Goal: Find specific fact: Find specific fact

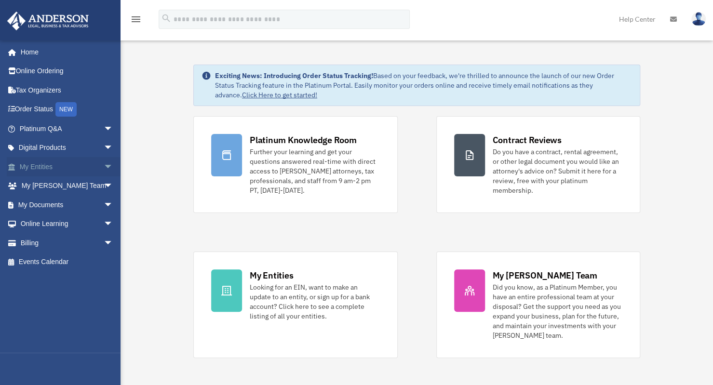
click at [44, 166] on link "My Entities arrow_drop_down" at bounding box center [67, 166] width 121 height 19
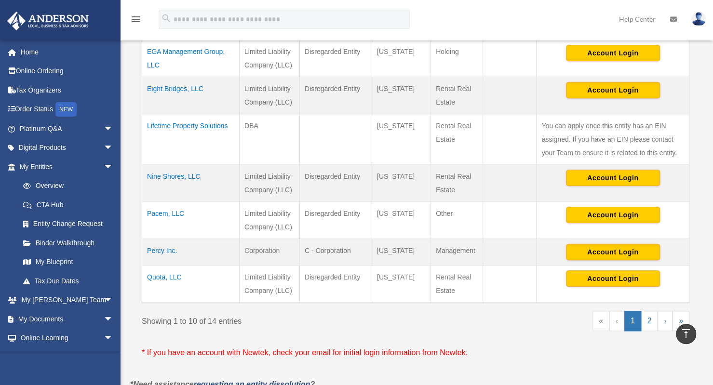
scroll to position [385, 0]
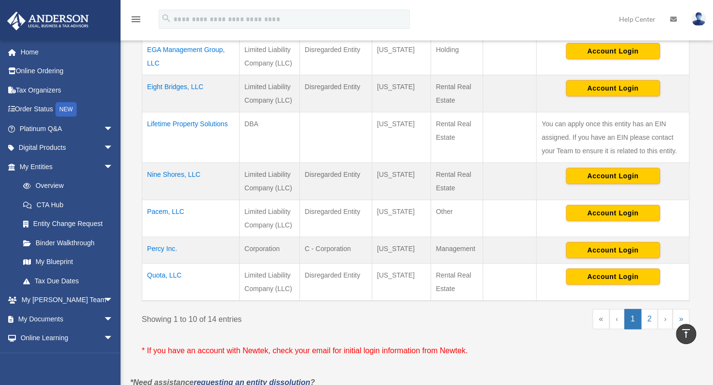
click at [160, 210] on td "Pacem, LLC" at bounding box center [190, 218] width 97 height 37
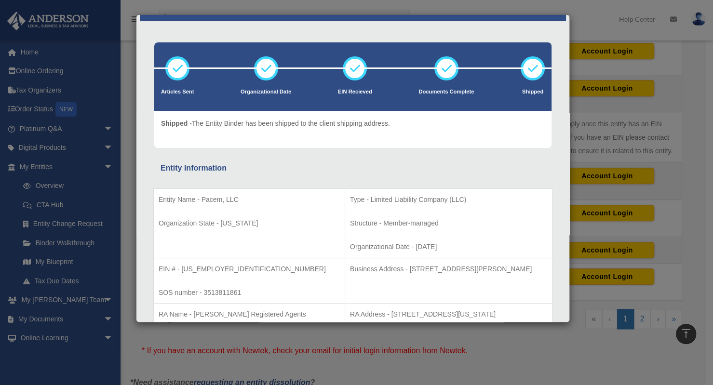
scroll to position [0, 0]
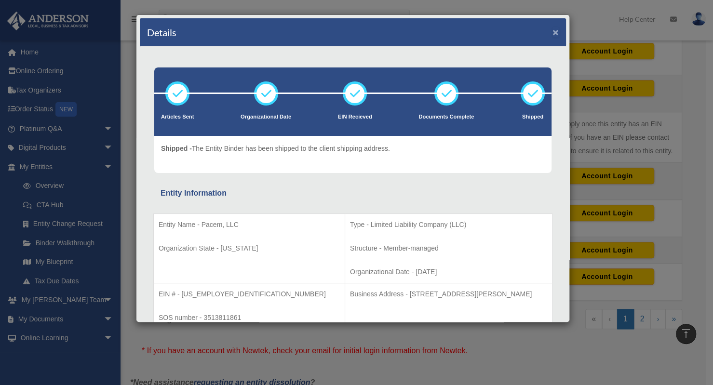
click at [553, 31] on button "×" at bounding box center [556, 32] width 6 height 10
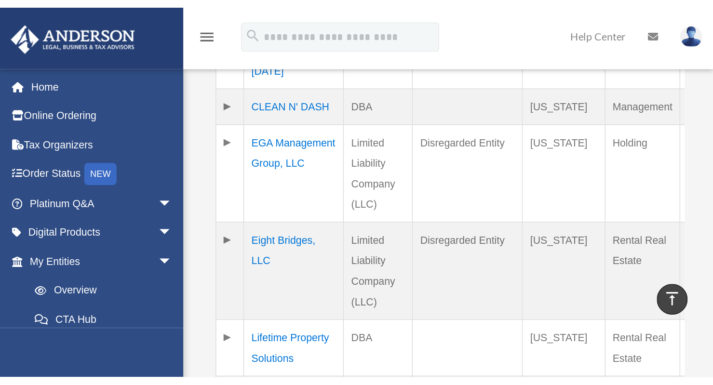
scroll to position [384, 0]
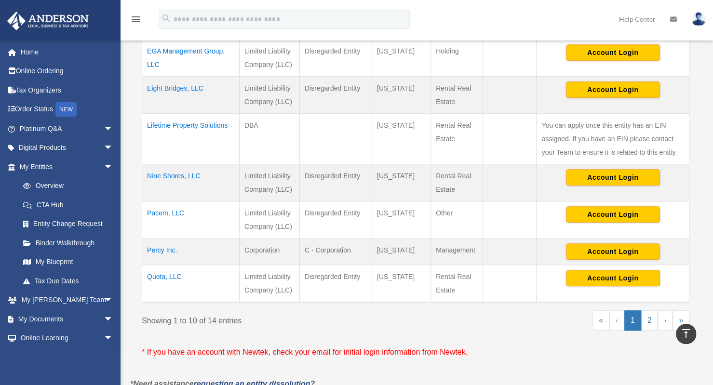
click at [164, 209] on td "Pacem, LLC" at bounding box center [190, 220] width 97 height 37
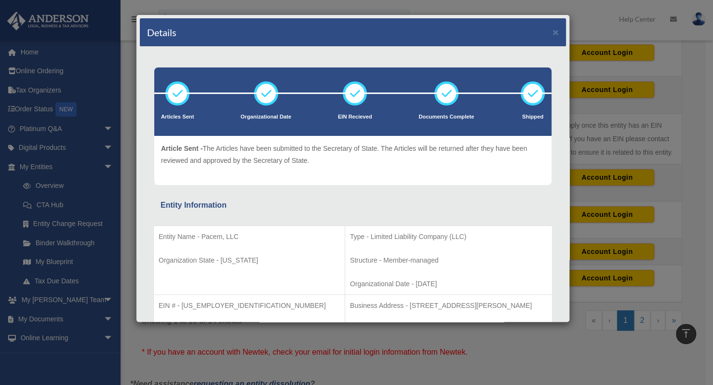
click at [556, 133] on div "Details × Articles Sent" at bounding box center [353, 168] width 434 height 308
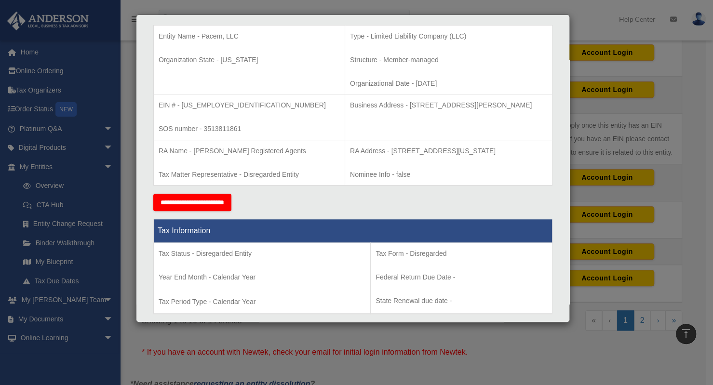
scroll to position [186, 0]
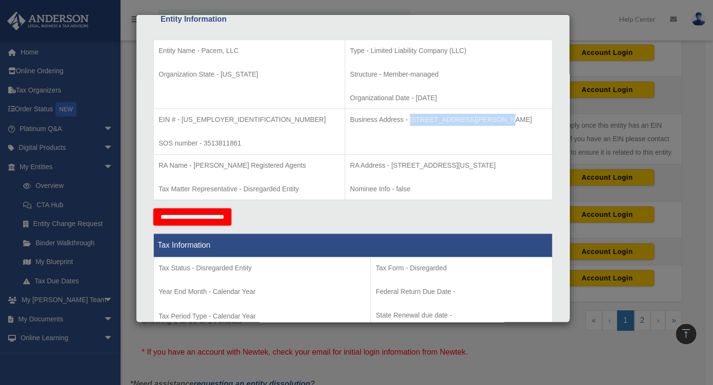
drag, startPoint x: 367, startPoint y: 116, endPoint x: 449, endPoint y: 120, distance: 81.6
click at [449, 120] on p "Business Address - [STREET_ADDRESS][PERSON_NAME]" at bounding box center [448, 120] width 197 height 12
copy p "[STREET_ADDRESS][PERSON_NAME]"
